Goal: Task Accomplishment & Management: Use online tool/utility

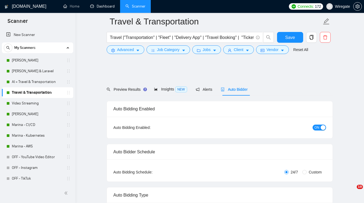
click at [103, 6] on link "Dashboard" at bounding box center [102, 6] width 24 height 5
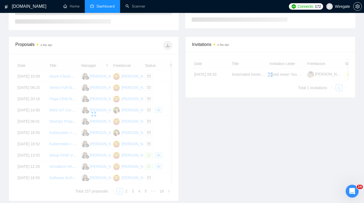
scroll to position [114, 0]
click at [128, 5] on link "Scanner" at bounding box center [135, 6] width 20 height 5
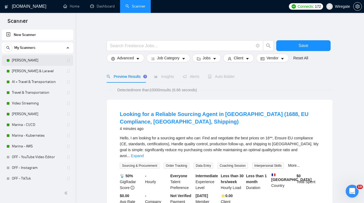
click at [31, 63] on link "[PERSON_NAME]" at bounding box center [37, 60] width 51 height 11
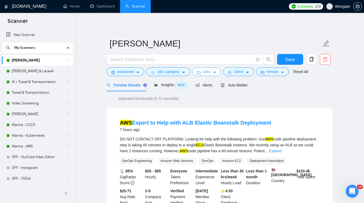
click at [215, 73] on icon "caret-down" at bounding box center [215, 73] width 4 height 4
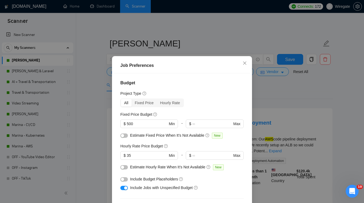
click at [281, 95] on div "Job Preferences Budget Project Type All Fixed Price Hourly Rate Fixed Price Bud…" at bounding box center [182, 101] width 364 height 203
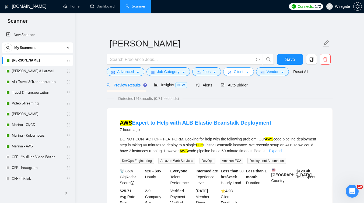
click at [247, 70] on button "Client" at bounding box center [238, 72] width 31 height 9
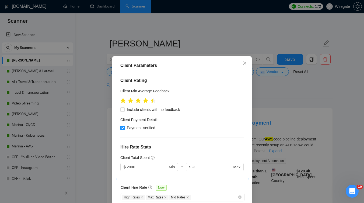
scroll to position [127, 0]
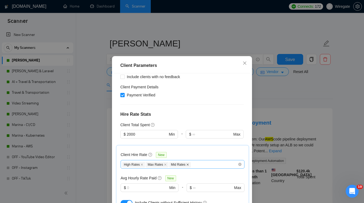
click at [189, 164] on icon "close" at bounding box center [187, 165] width 3 height 3
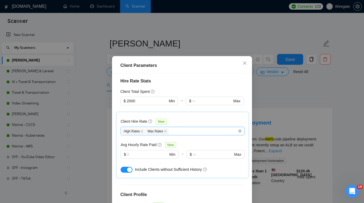
scroll to position [206, 0]
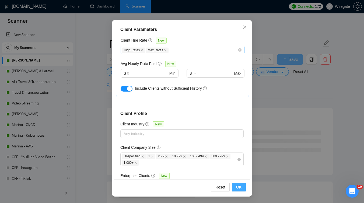
click at [241, 186] on span "OK" at bounding box center [238, 188] width 5 height 6
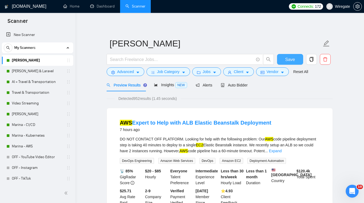
click at [292, 64] on button "Save" at bounding box center [290, 59] width 26 height 11
click at [126, 71] on span "Advanced" at bounding box center [125, 72] width 17 height 6
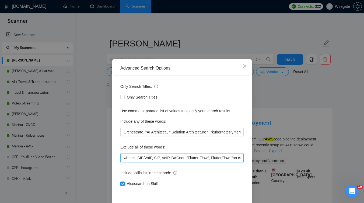
click at [122, 160] on input "whmcs, SIP/VoIP, SIP, VoIP, BACnet, "Flutter Flow", FlutterFlow, "no code" , "A…" at bounding box center [181, 158] width 123 height 9
paste input "Wazuh"
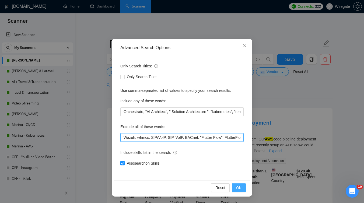
type input "Wazuh, whmcs, SIP/VoIP, SIP, VoIP, BACnet, "Flutter Flow", FlutterFlow, "no cod…"
click at [236, 186] on span "OK" at bounding box center [238, 188] width 5 height 6
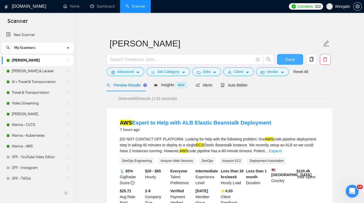
click at [285, 62] on span "Save" at bounding box center [290, 59] width 10 height 7
click at [125, 71] on span "Advanced" at bounding box center [125, 72] width 17 height 6
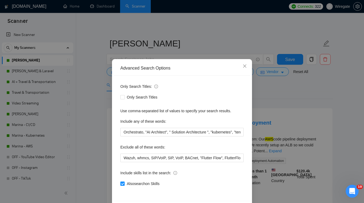
click at [99, 109] on div "Advanced Search Options Only Search Titles: Only Search Titles Use comma-separa…" at bounding box center [182, 101] width 364 height 203
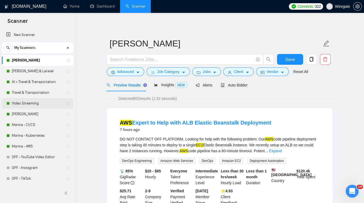
click at [29, 105] on link "Video Streaming" at bounding box center [37, 103] width 51 height 11
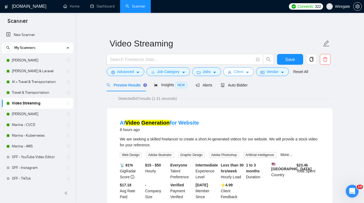
click at [238, 72] on span "Client" at bounding box center [239, 72] width 10 height 6
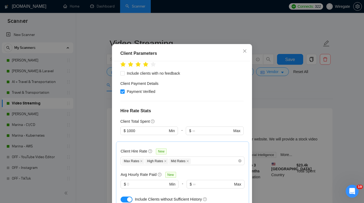
scroll to position [111, 0]
click at [280, 102] on div "Client Parameters Client Location Include Client Countries Select Exclude Clien…" at bounding box center [182, 101] width 364 height 203
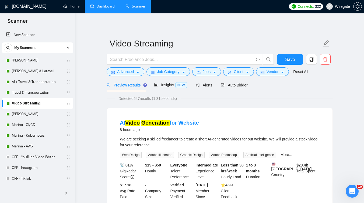
click at [105, 4] on link "Dashboard" at bounding box center [102, 6] width 24 height 5
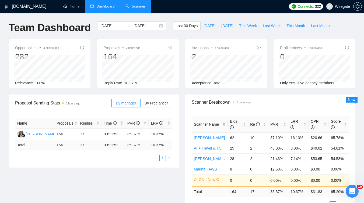
click at [143, 9] on link "Scanner" at bounding box center [135, 6] width 20 height 5
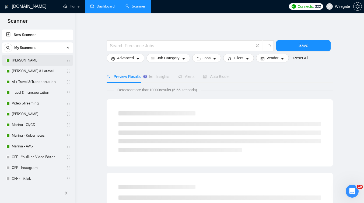
click at [38, 58] on link "[PERSON_NAME]" at bounding box center [37, 60] width 51 height 11
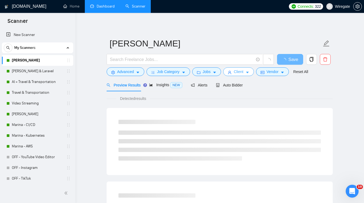
click at [239, 72] on span "Client" at bounding box center [239, 72] width 10 height 6
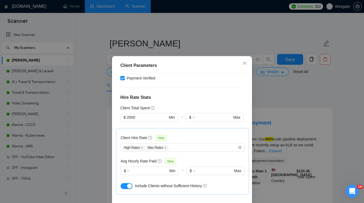
scroll to position [144, 0]
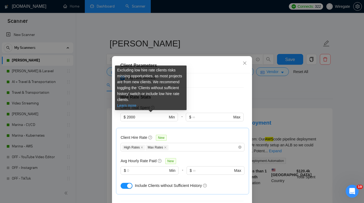
click at [129, 106] on link "Learn more" at bounding box center [126, 106] width 19 height 4
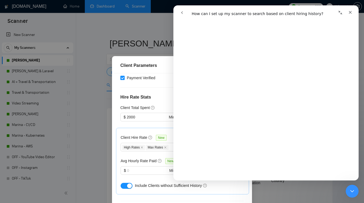
scroll to position [261, 0]
